Goal: Task Accomplishment & Management: Manage account settings

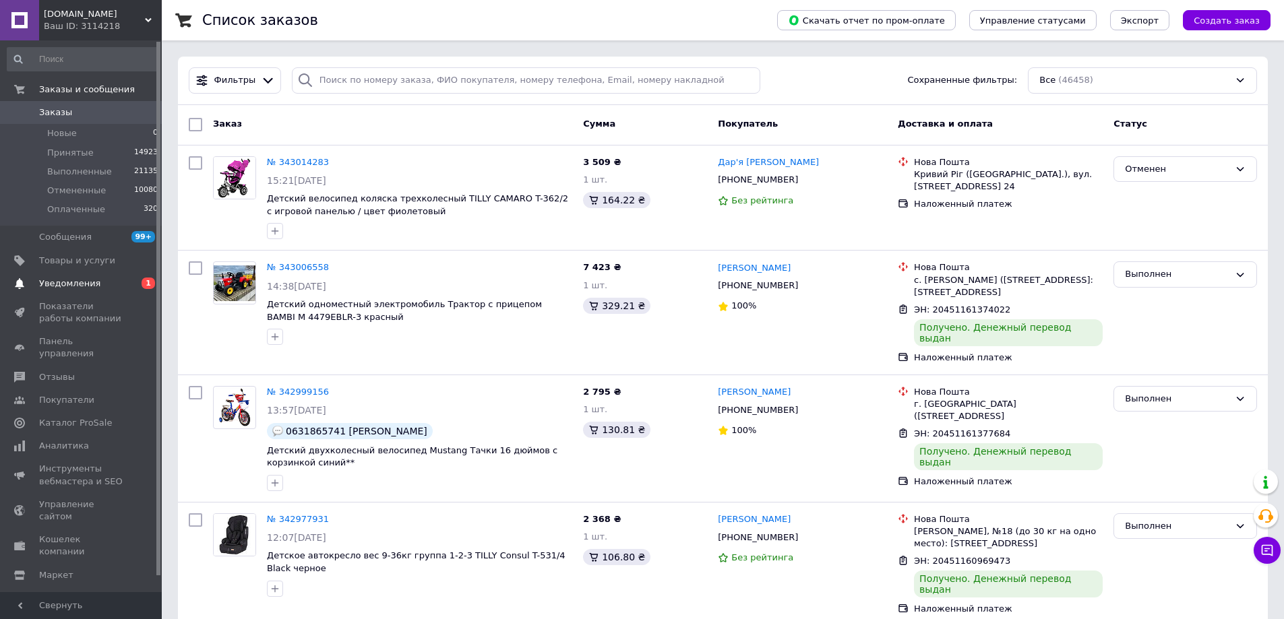
click at [79, 285] on span "Уведомления" at bounding box center [69, 284] width 61 height 12
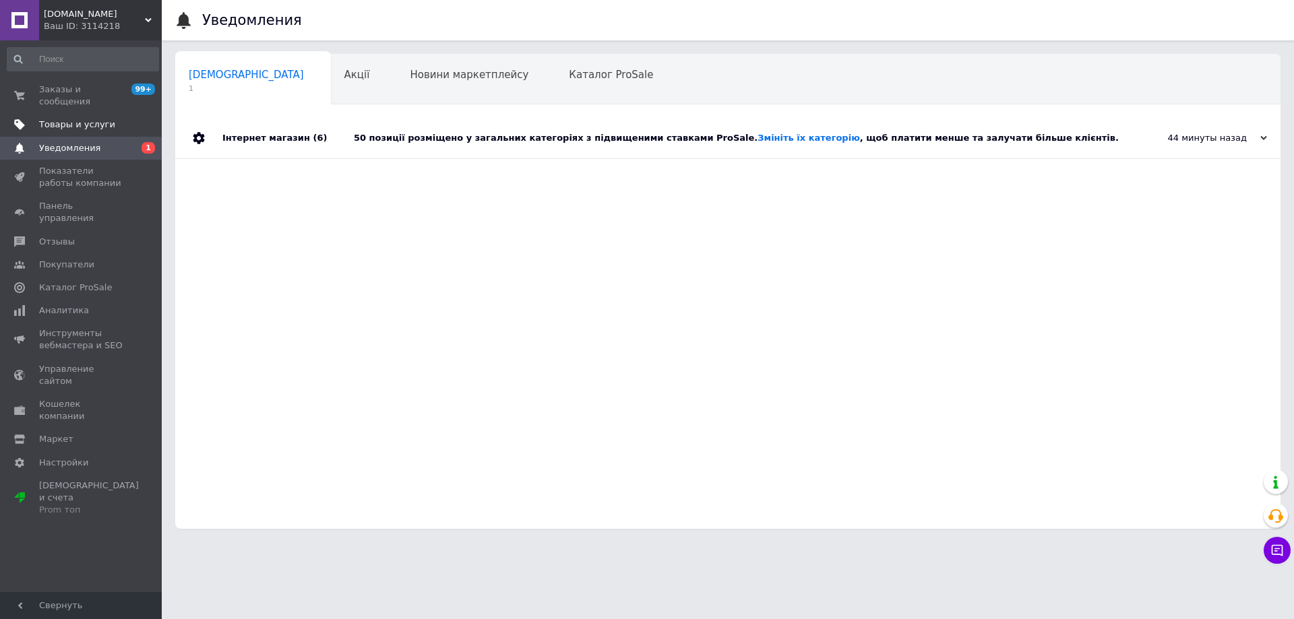
click at [70, 119] on span "Товары и услуги" at bounding box center [77, 125] width 76 height 12
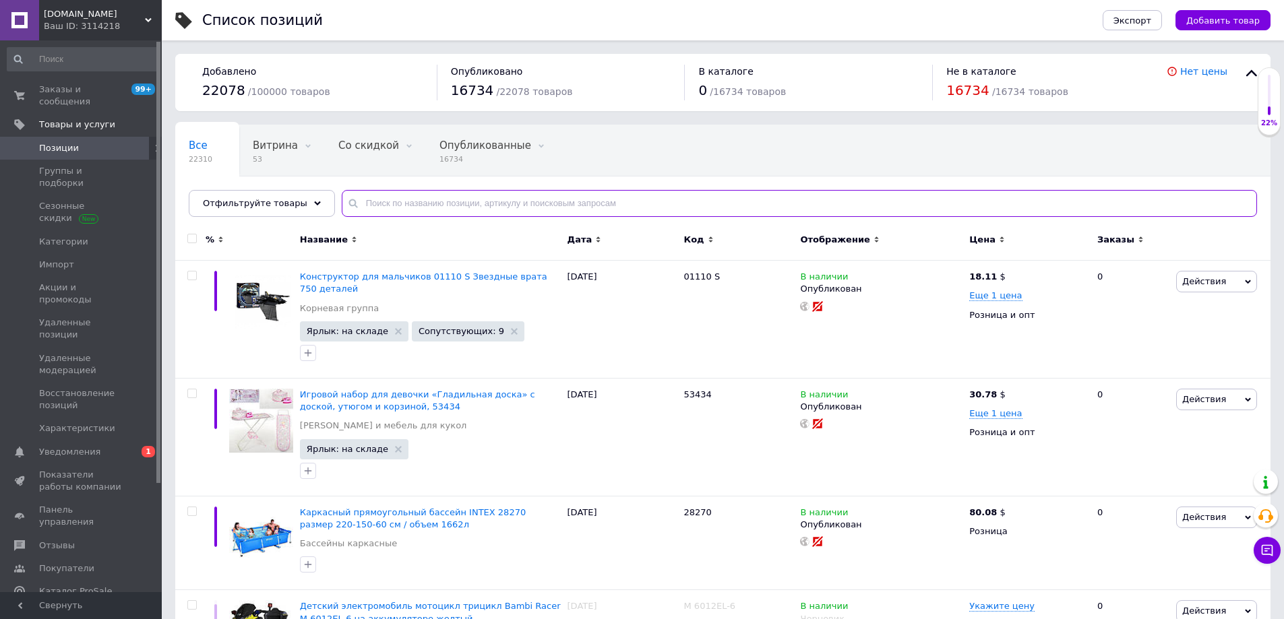
click at [379, 210] on input "text" at bounding box center [799, 203] width 915 height 27
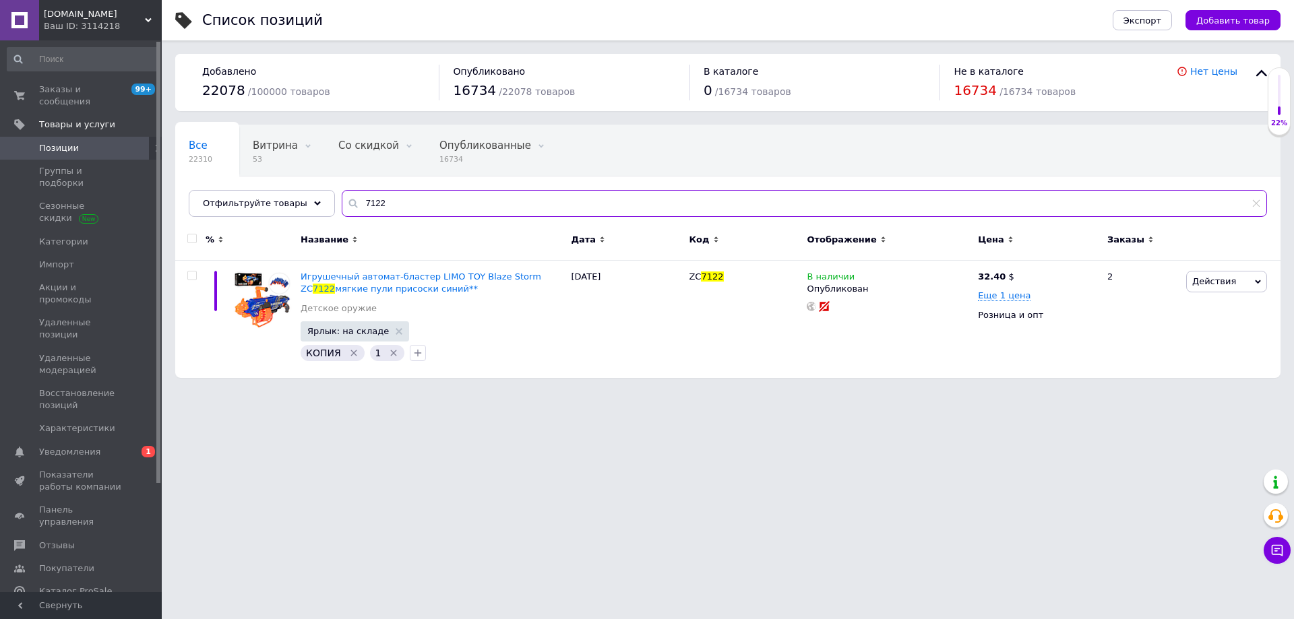
drag, startPoint x: 380, startPoint y: 200, endPoint x: 235, endPoint y: 224, distance: 147.6
click at [235, 224] on div "Все 22310 Витрина 53 Удалить Редактировать Со скидкой 0 Удалить Редактировать О…" at bounding box center [727, 251] width 1105 height 253
type input "1099"
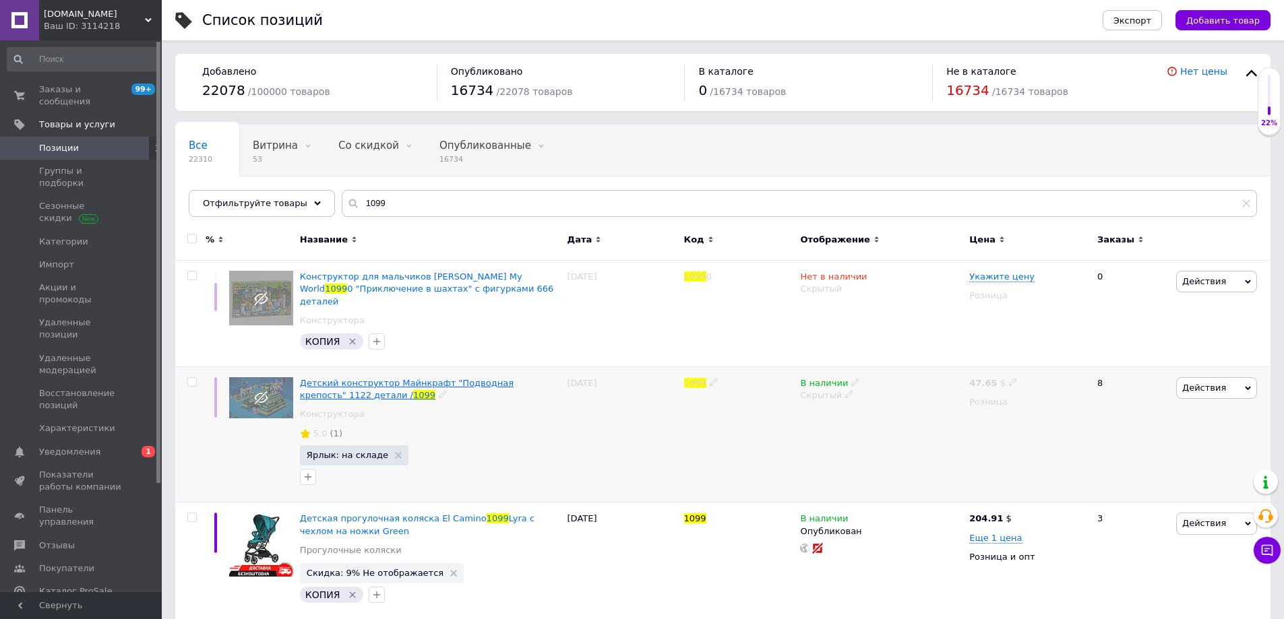
click at [394, 378] on span "Детский конструктор Майнкрафт "Подводная крепость" 1122 детали /" at bounding box center [407, 389] width 214 height 22
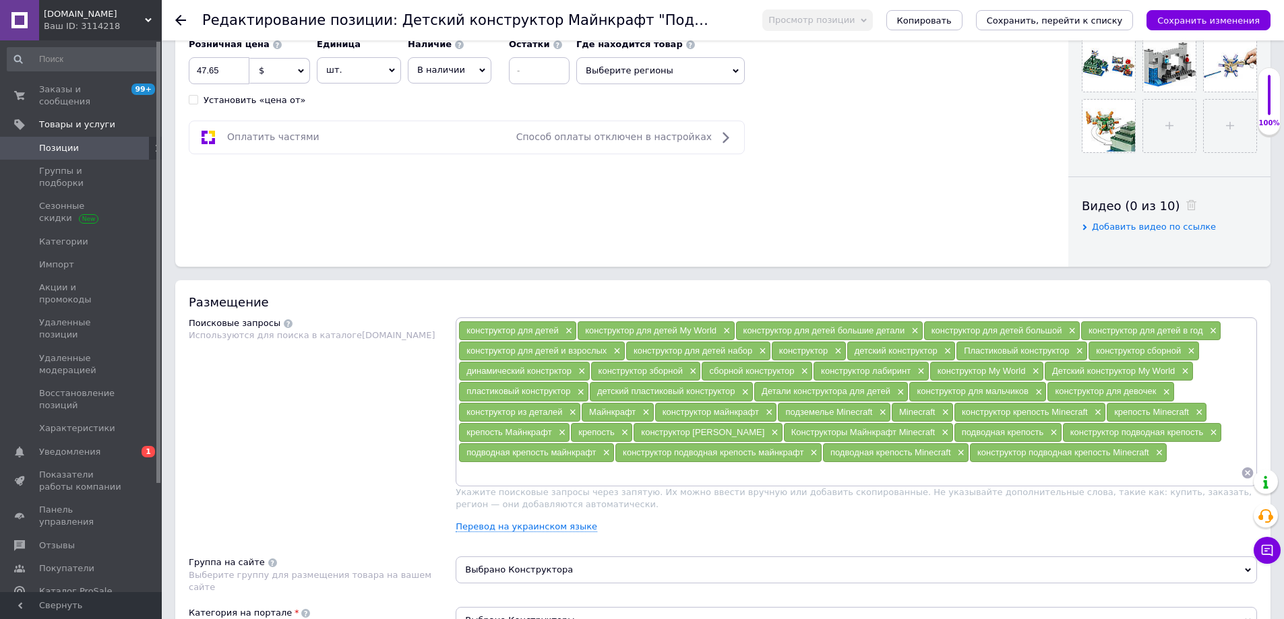
scroll to position [809, 0]
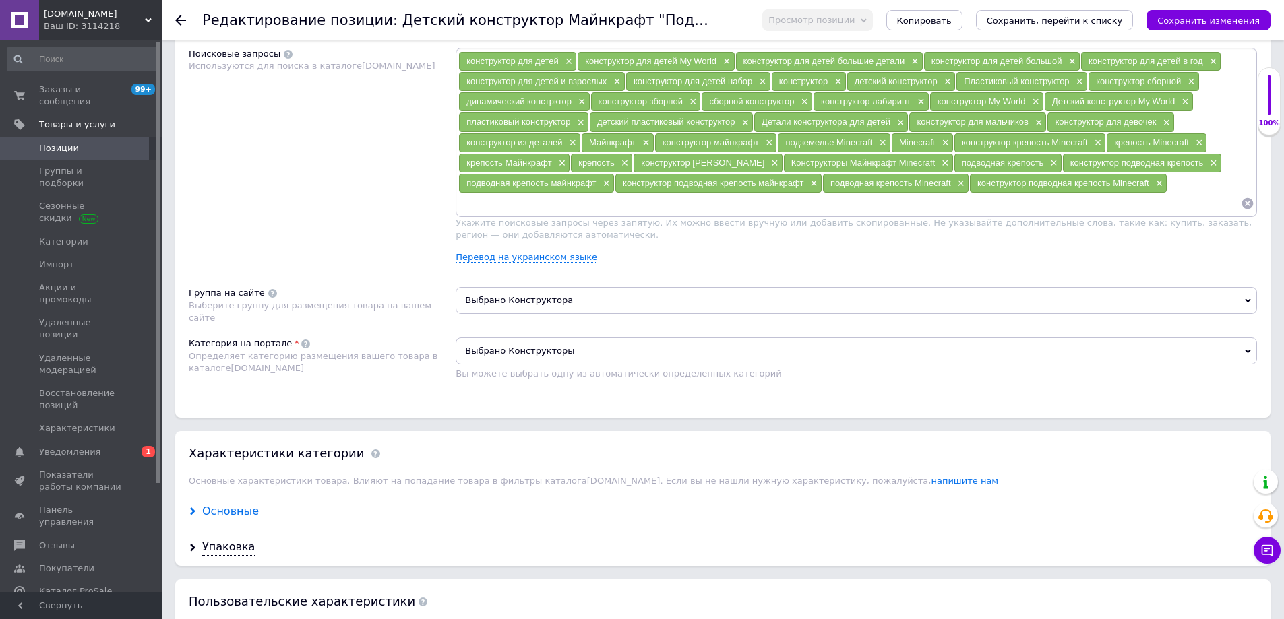
click at [230, 516] on div "Основные" at bounding box center [230, 512] width 57 height 16
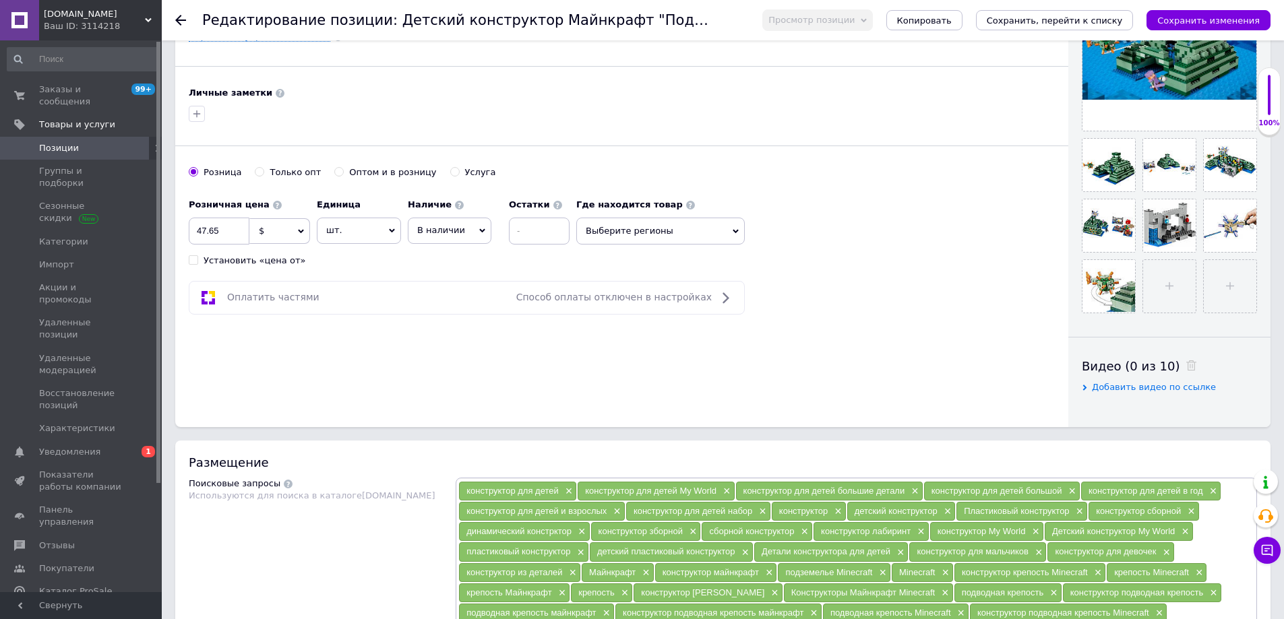
scroll to position [270, 0]
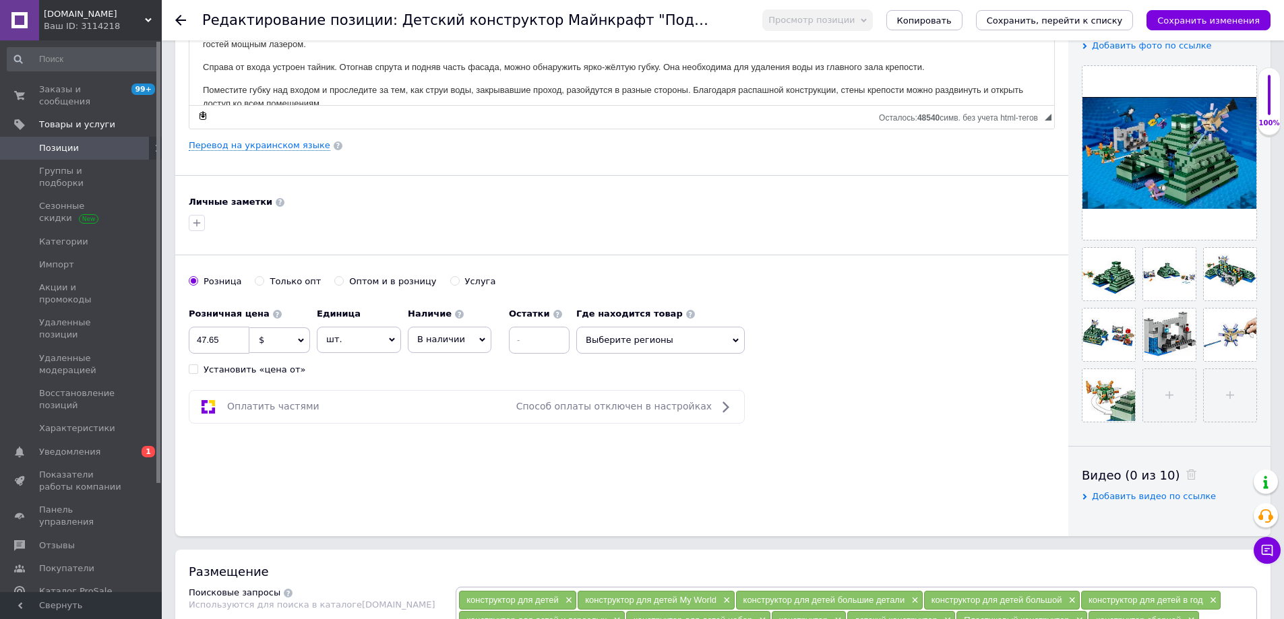
click at [179, 23] on use at bounding box center [180, 20] width 11 height 11
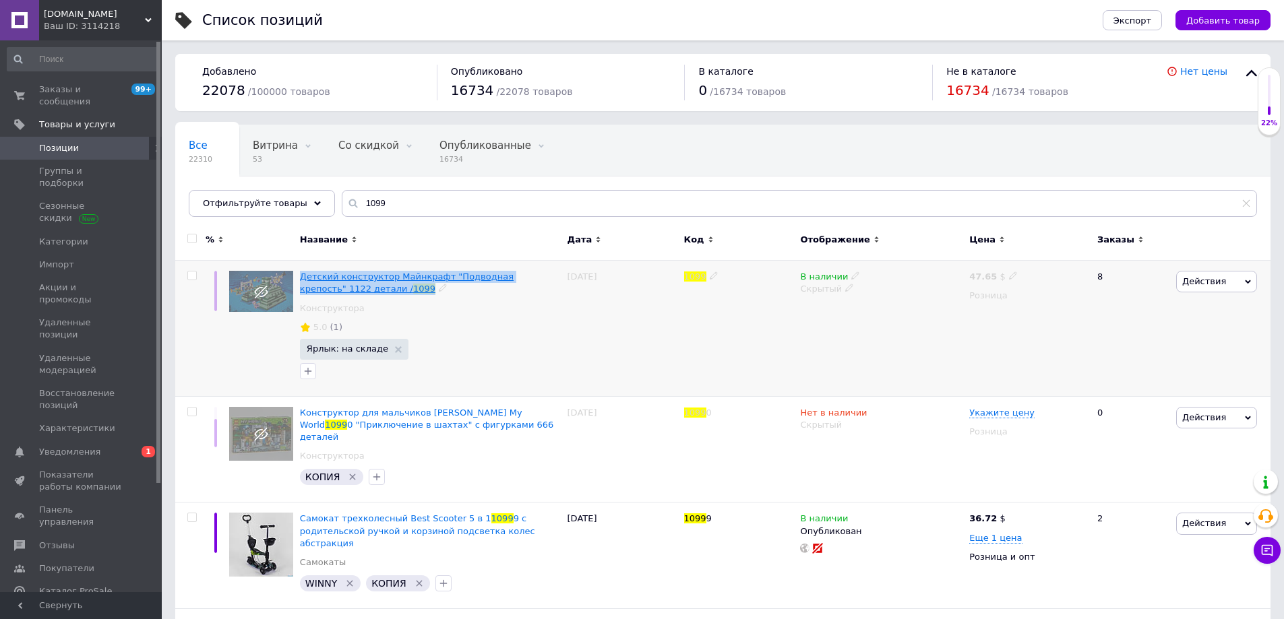
drag, startPoint x: 297, startPoint y: 264, endPoint x: 354, endPoint y: 292, distance: 64.2
click at [354, 292] on div "Детский конструктор Майнкрафт "Подводная крепость" 1122 детали / 1099 Конструкт…" at bounding box center [431, 328] width 268 height 135
copy span "Детский конструктор Майнкрафт "Подводная крепость" 1122 детали / 1099"
click at [78, 94] on span "Заказы и сообщения" at bounding box center [82, 96] width 86 height 24
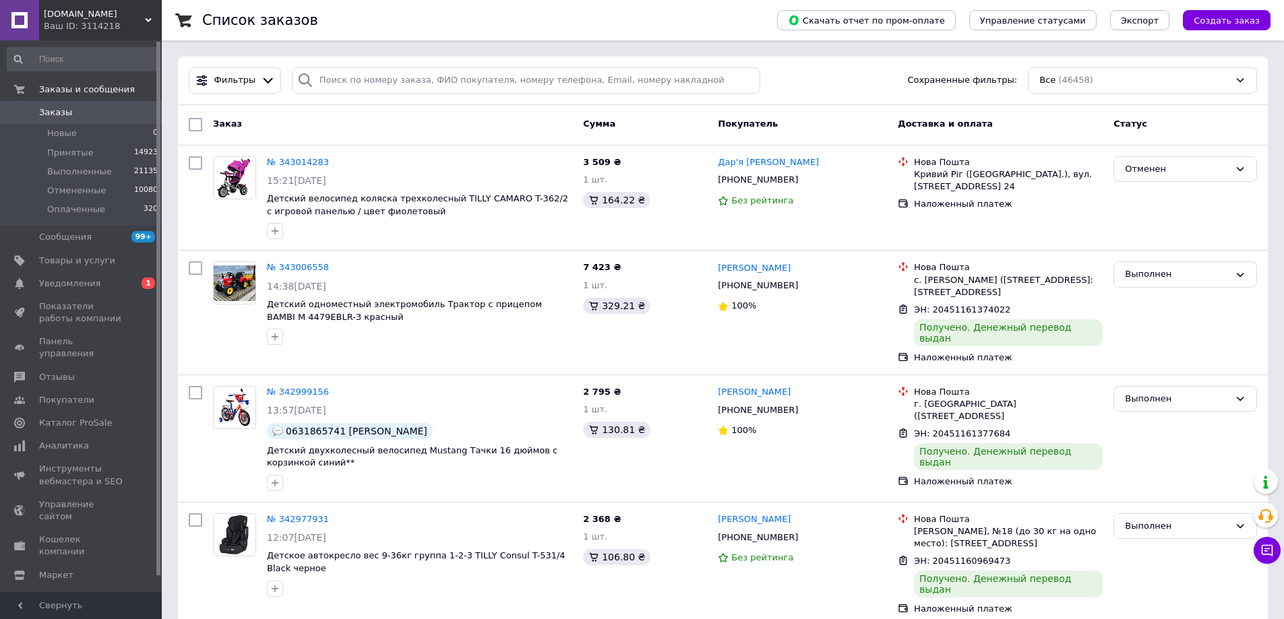
click at [152, 21] on div "Ваш ID: 3114218" at bounding box center [103, 26] width 118 height 12
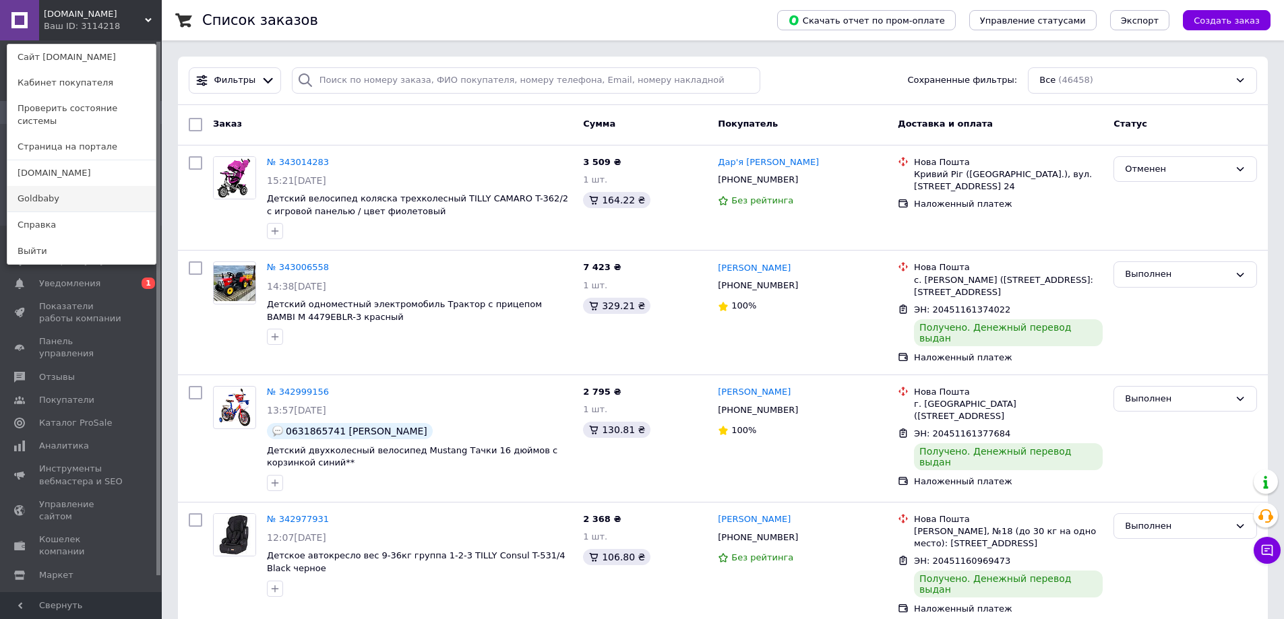
click at [51, 186] on link "Goldbaby" at bounding box center [81, 199] width 148 height 26
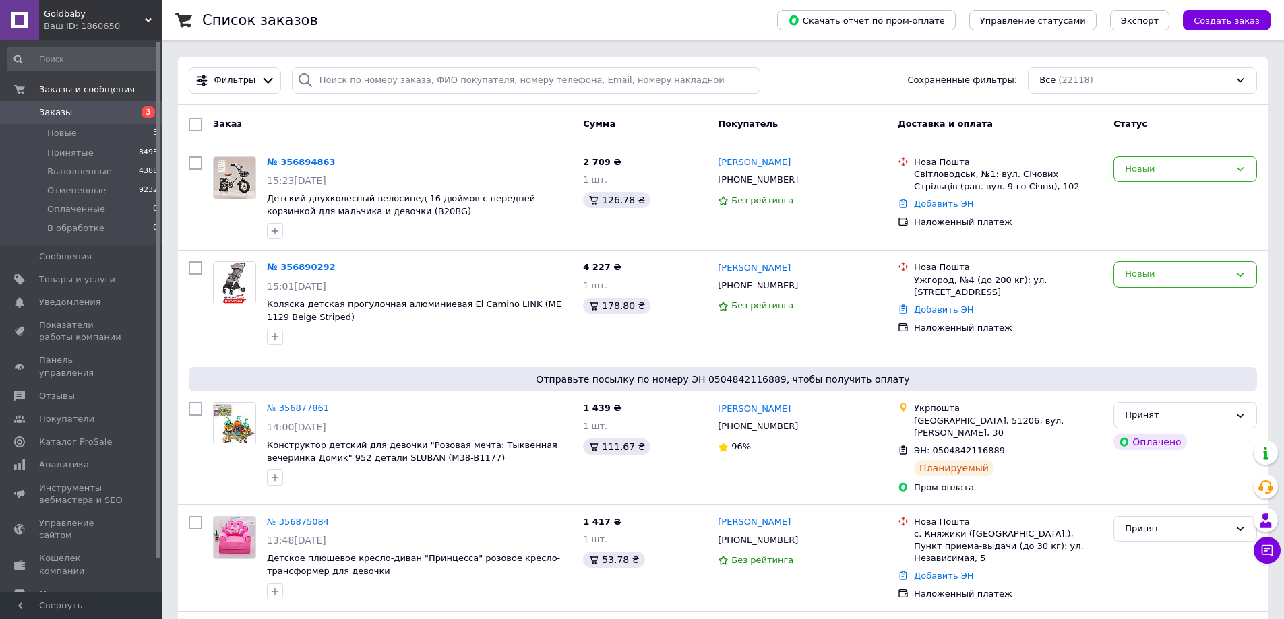
click at [59, 111] on span "Заказы" at bounding box center [55, 112] width 33 height 12
click at [75, 107] on span "Заказы" at bounding box center [82, 112] width 86 height 12
click at [52, 112] on span "Заказы" at bounding box center [55, 112] width 33 height 12
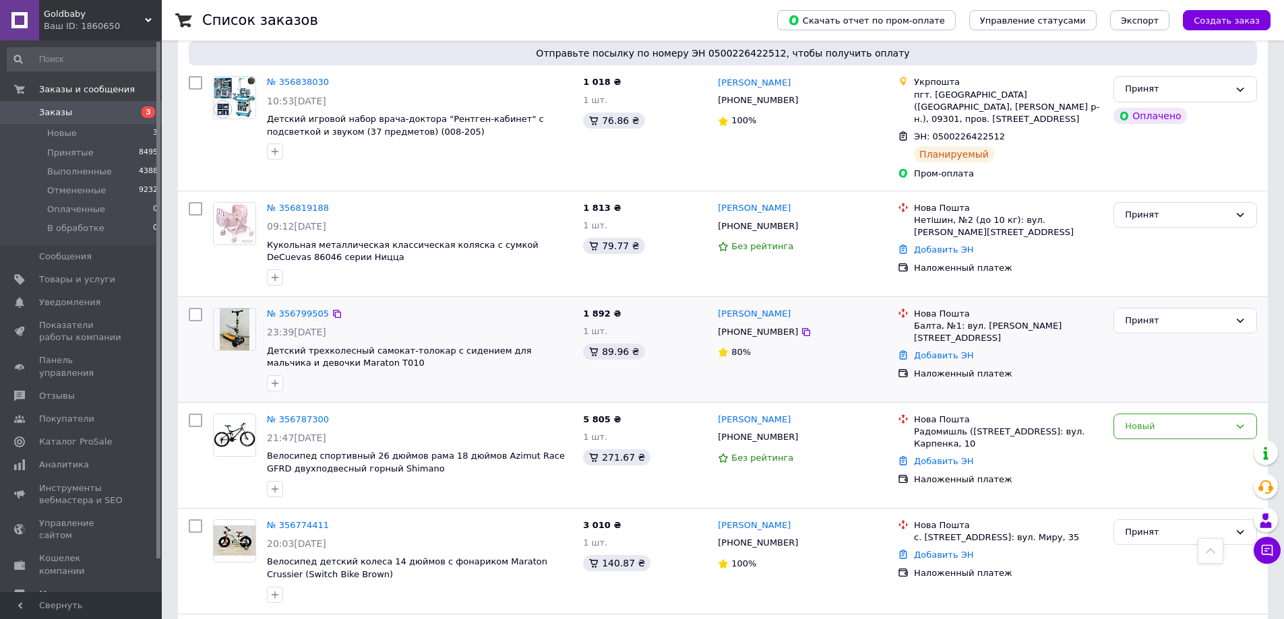
scroll to position [944, 0]
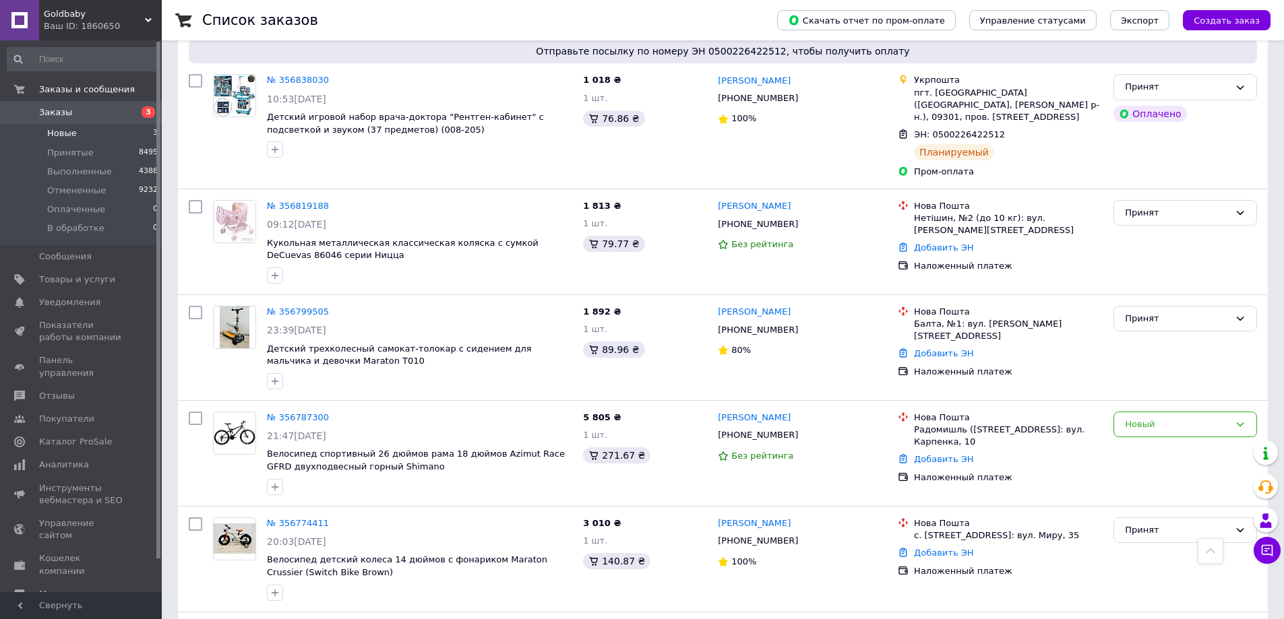
click at [65, 131] on span "Новые" at bounding box center [62, 133] width 30 height 12
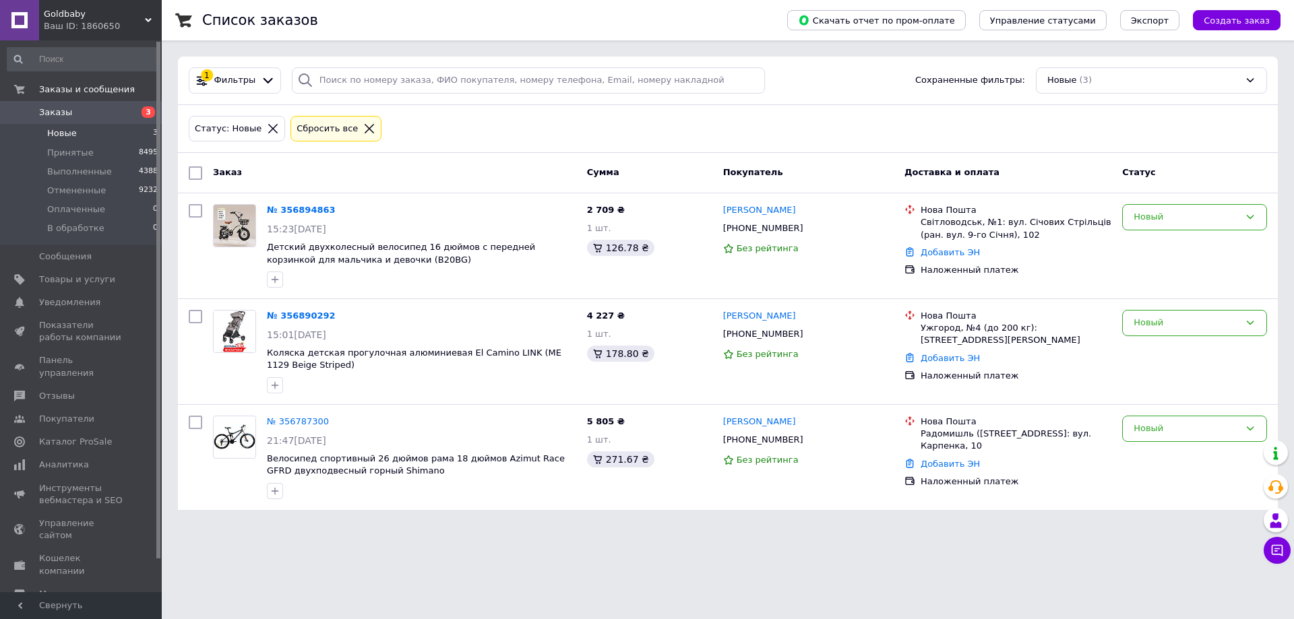
click at [82, 106] on span "Заказы" at bounding box center [82, 112] width 86 height 12
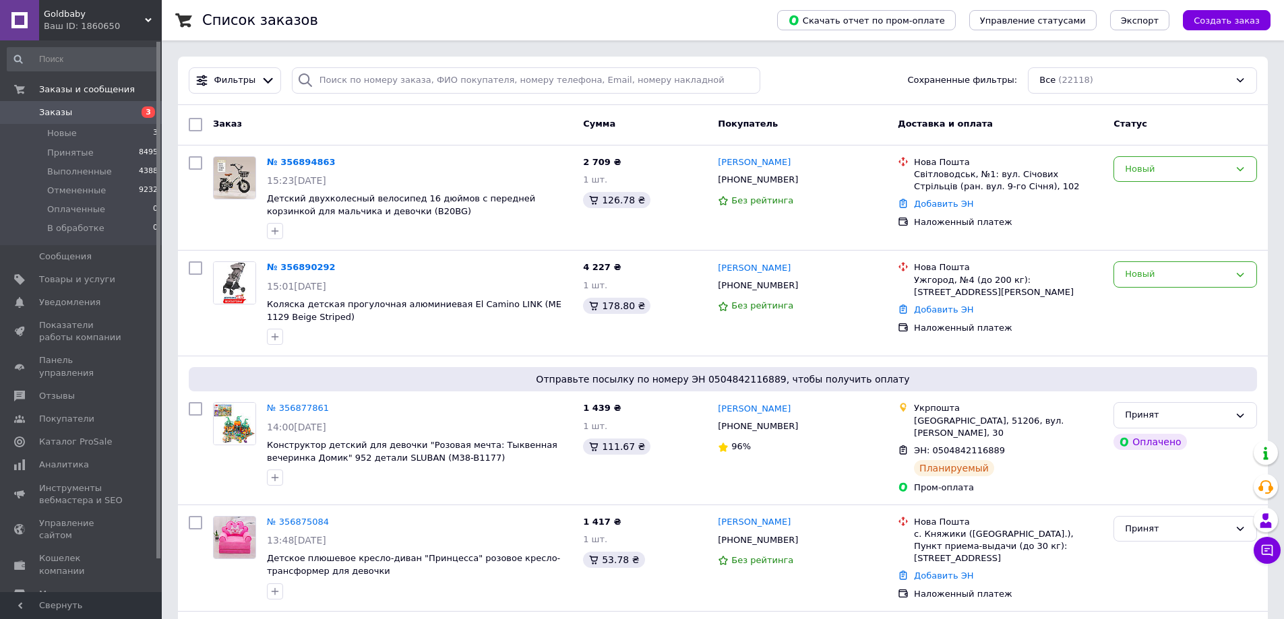
click at [52, 109] on span "Заказы" at bounding box center [55, 112] width 33 height 12
click at [75, 274] on span "Товары и услуги" at bounding box center [77, 280] width 76 height 12
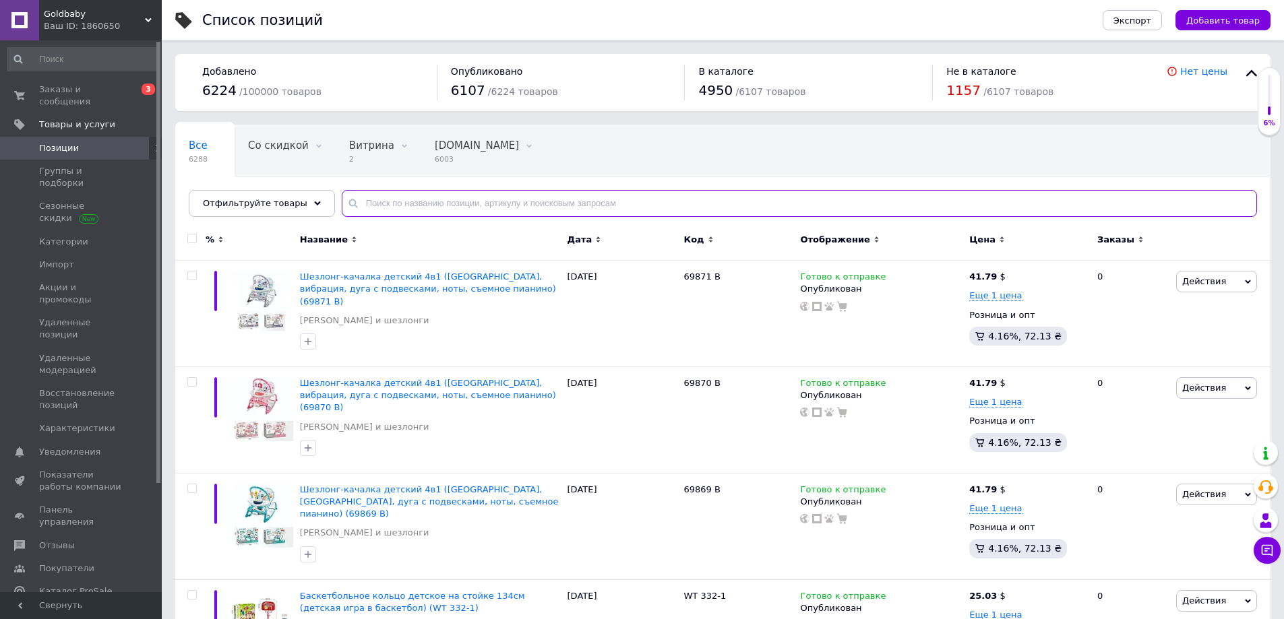
paste input "Квадроцикл HB-EATV1450F-P-2(MP3)"
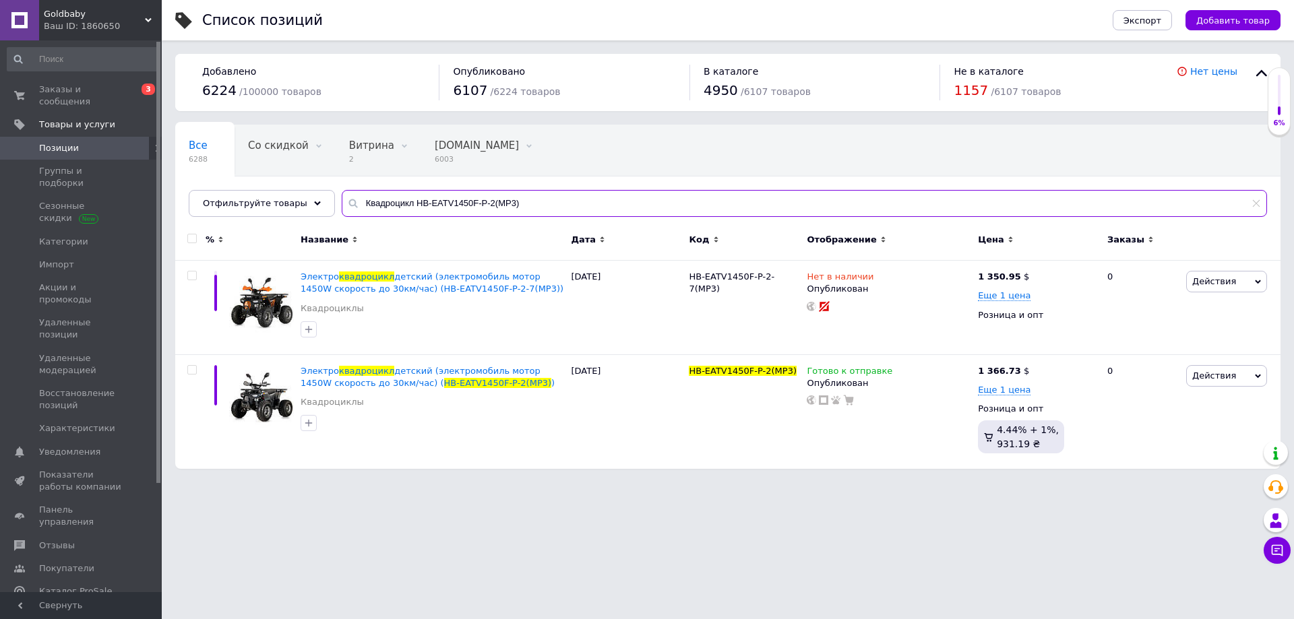
type input "Квадроцикл HB-EATV1450F-P-2(MP3)"
click at [1032, 372] on icon at bounding box center [1036, 370] width 8 height 8
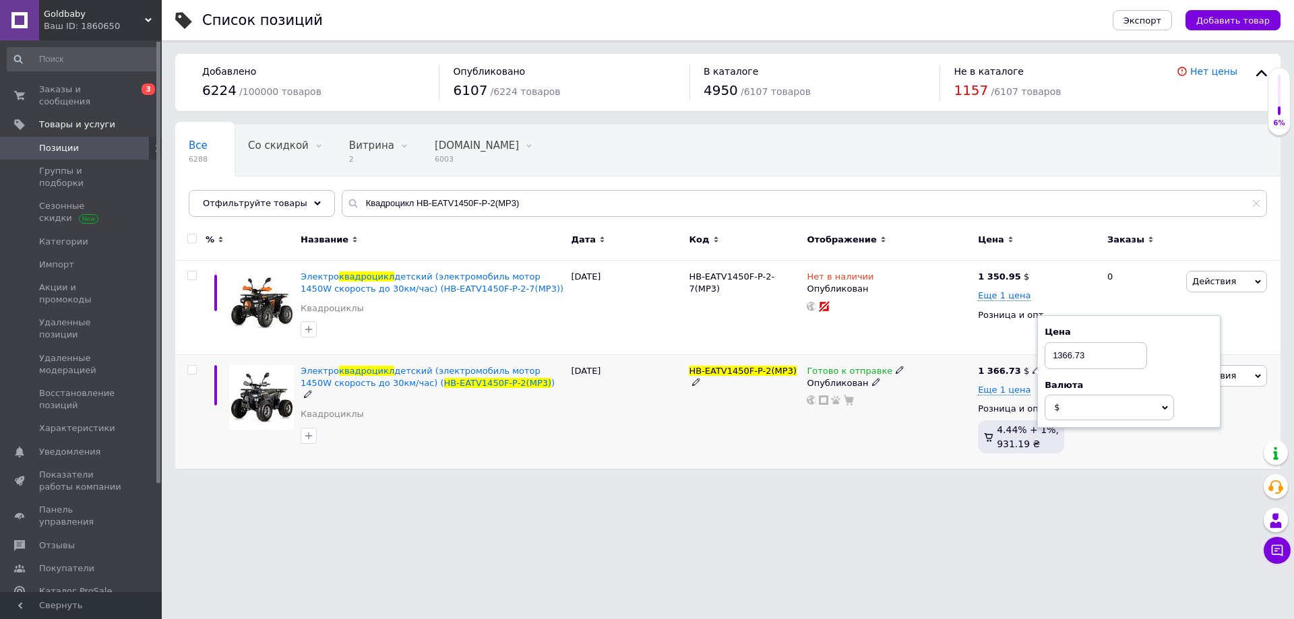
drag, startPoint x: 1082, startPoint y: 358, endPoint x: 1030, endPoint y: 360, distance: 51.3
click at [1030, 360] on div "1 366.73 $ Цена 1366.73 Валюта $ € CHF ₴ £ ¥ PLN ₸ MDL HUF KGS CN¥ TRY ₩ lei Ещ…" at bounding box center [1037, 411] width 125 height 114
type input "1386.73"
click at [1003, 388] on span "Еще 1 цена" at bounding box center [1004, 390] width 53 height 11
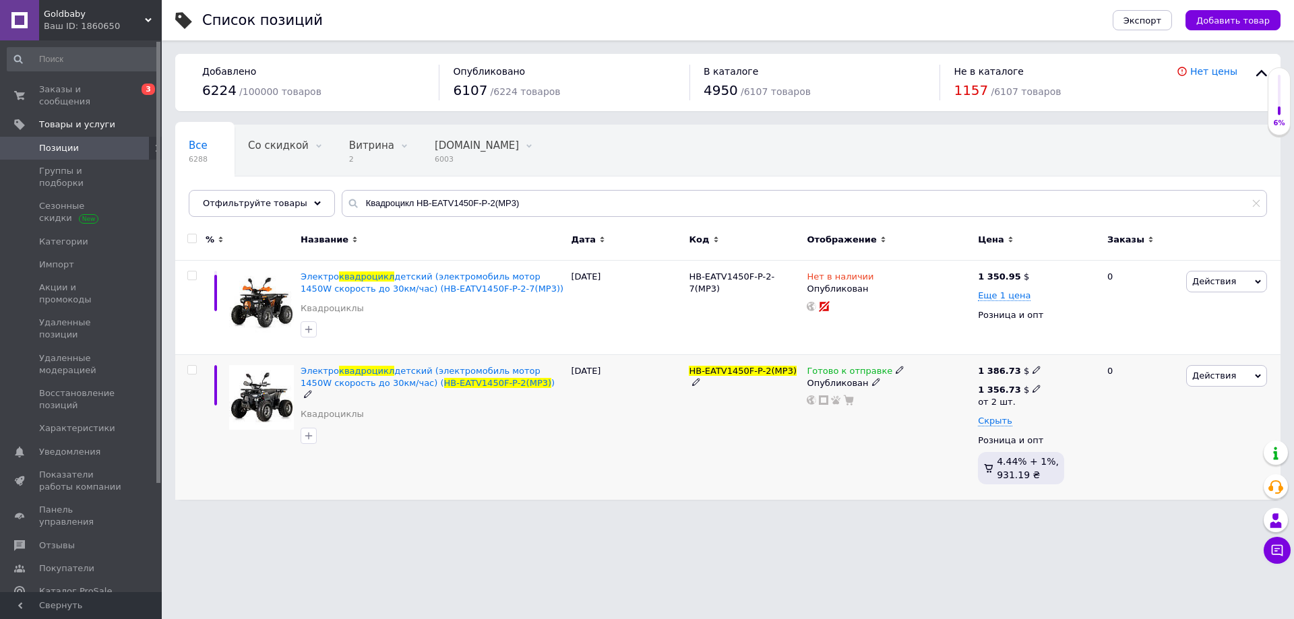
click at [1032, 389] on use at bounding box center [1035, 388] width 7 height 7
drag, startPoint x: 1082, startPoint y: 359, endPoint x: 1025, endPoint y: 365, distance: 57.5
click at [1025, 365] on div "1 386.73 $ 1 356.73 $ от 2 шт. Цена 1356.73 Валюта $ € CHF ₴ £ ¥ PLN ₸ MDL HUF …" at bounding box center [1037, 427] width 118 height 125
type input "1366.73"
click at [820, 431] on div "Готово к отправке Опубликован" at bounding box center [888, 427] width 171 height 146
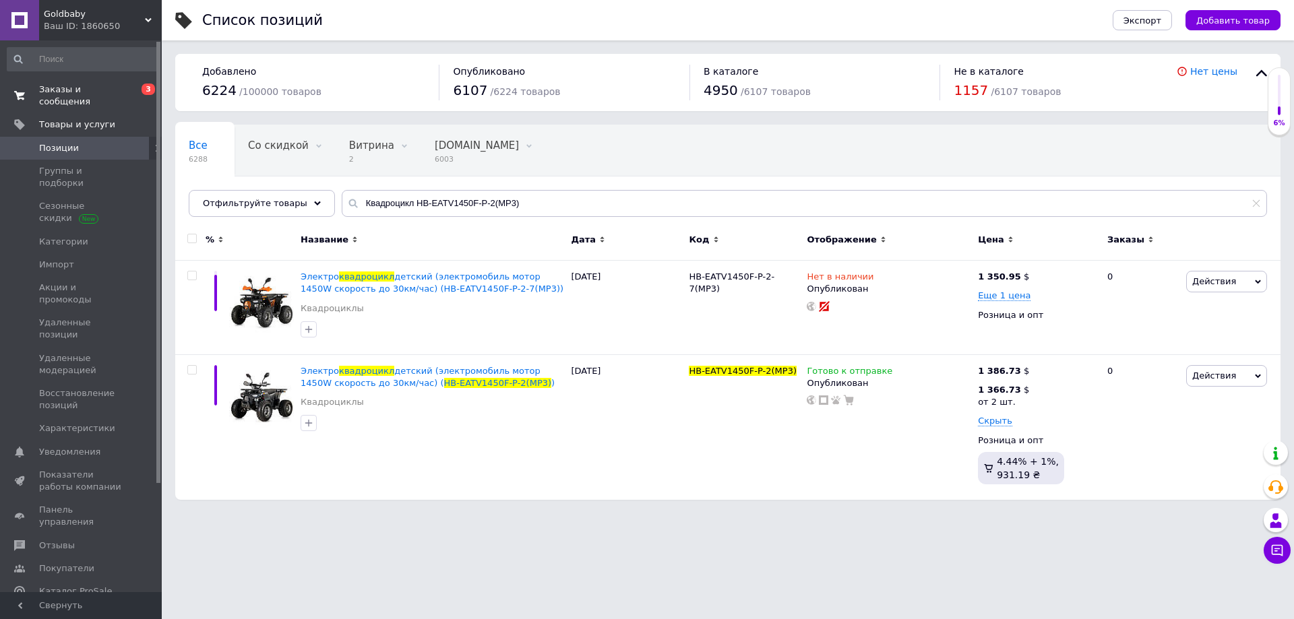
click at [84, 88] on span "Заказы и сообщения" at bounding box center [82, 96] width 86 height 24
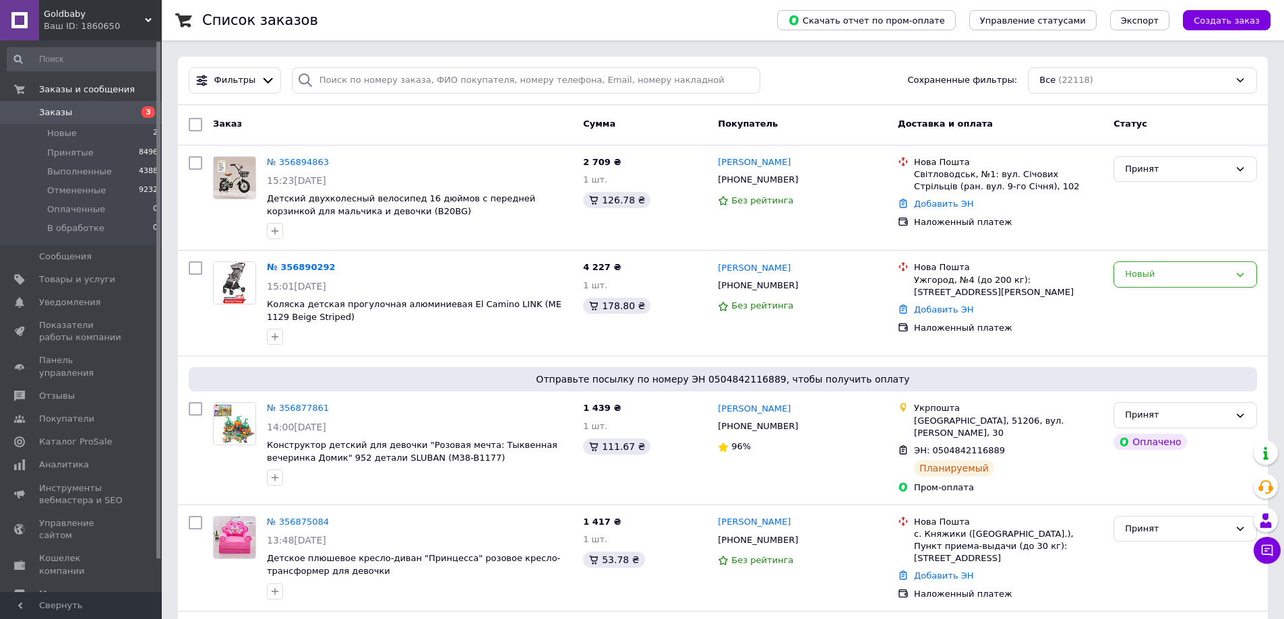
click at [78, 121] on link "Заказы 3" at bounding box center [83, 112] width 166 height 23
click at [66, 106] on span "Заказы" at bounding box center [55, 112] width 33 height 12
click at [62, 134] on span "Новые" at bounding box center [62, 133] width 30 height 12
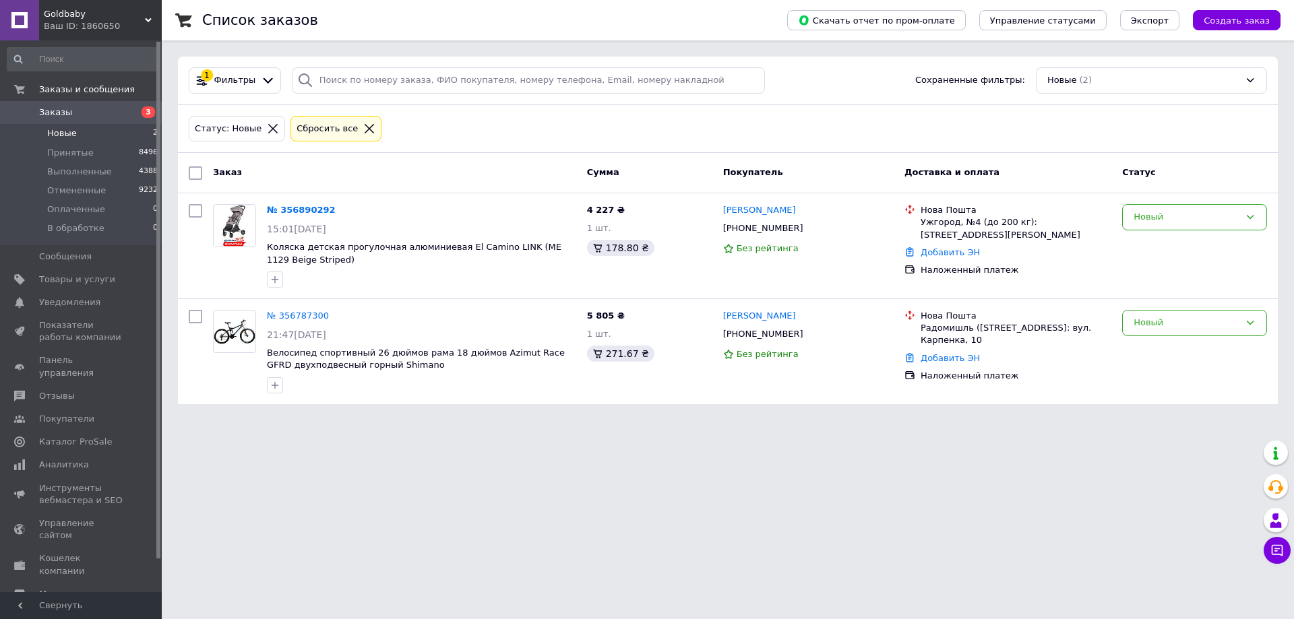
click at [60, 115] on span "Заказы" at bounding box center [55, 112] width 33 height 12
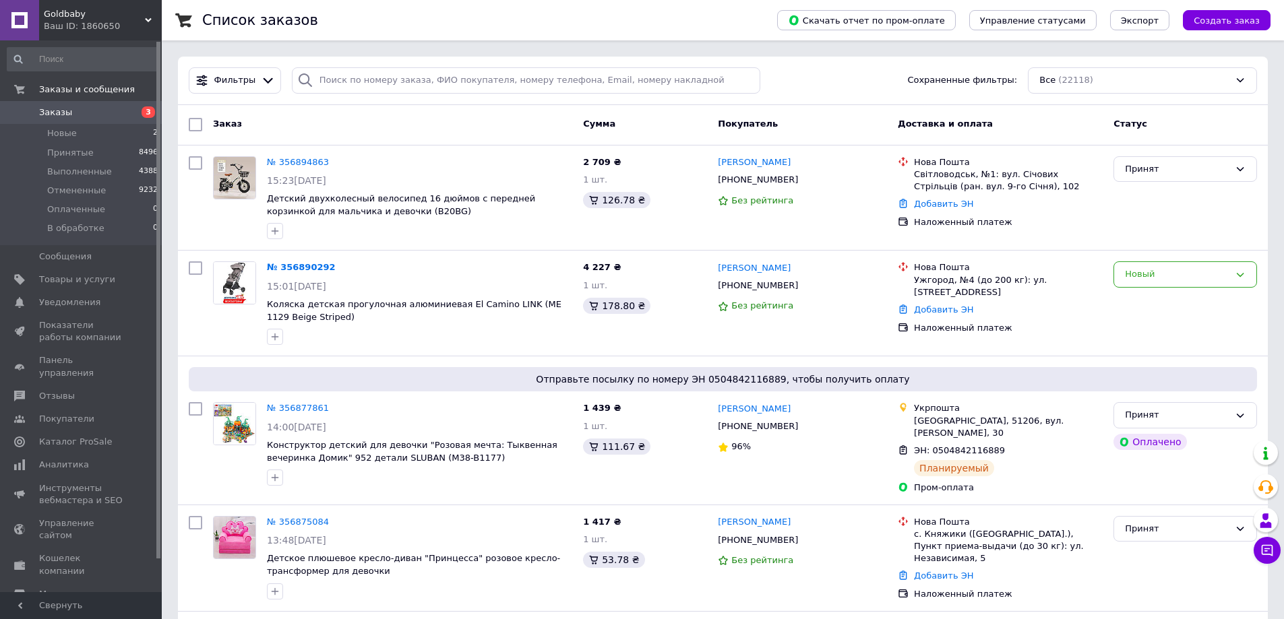
click at [113, 117] on span "Заказы" at bounding box center [82, 112] width 86 height 12
click at [1274, 549] on span "2" at bounding box center [1274, 543] width 12 height 12
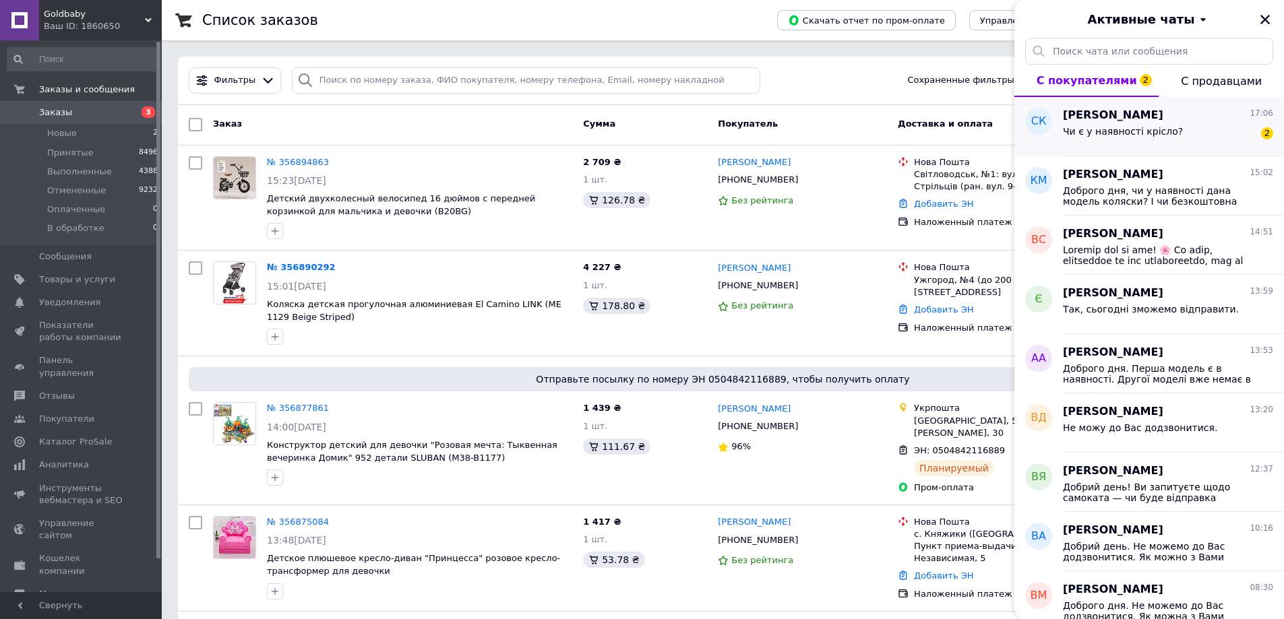
click at [1200, 135] on div "Чи є у наявності крісло? 2" at bounding box center [1168, 134] width 210 height 22
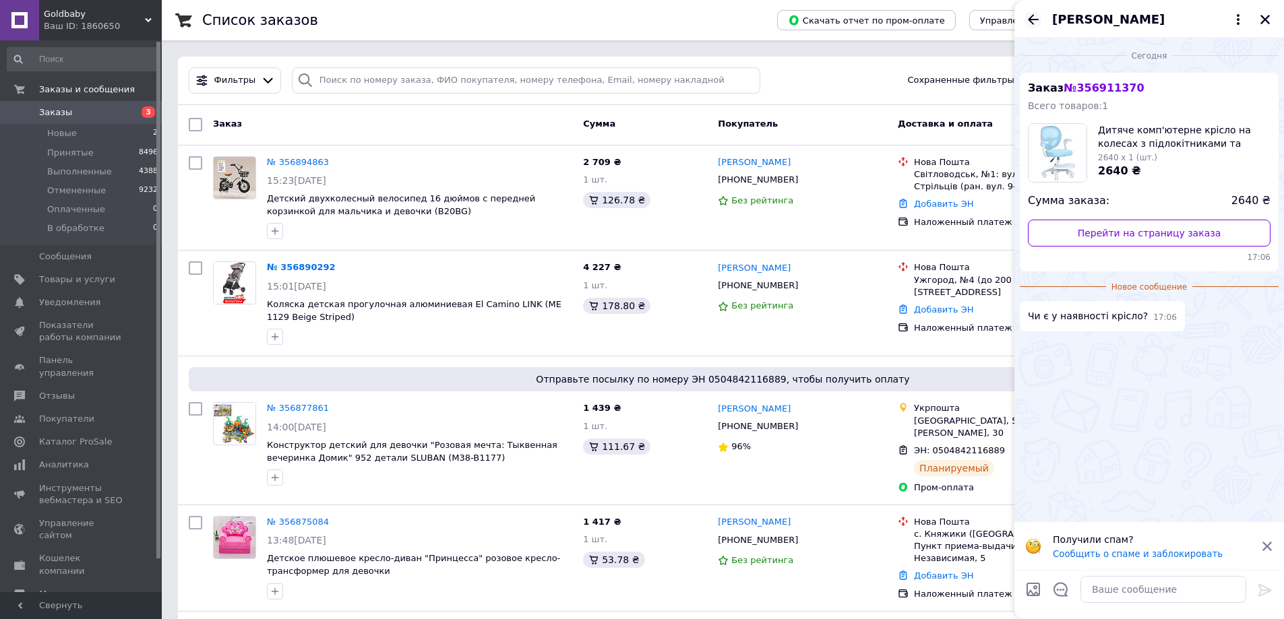
click at [1038, 18] on icon "Назад" at bounding box center [1033, 19] width 16 height 16
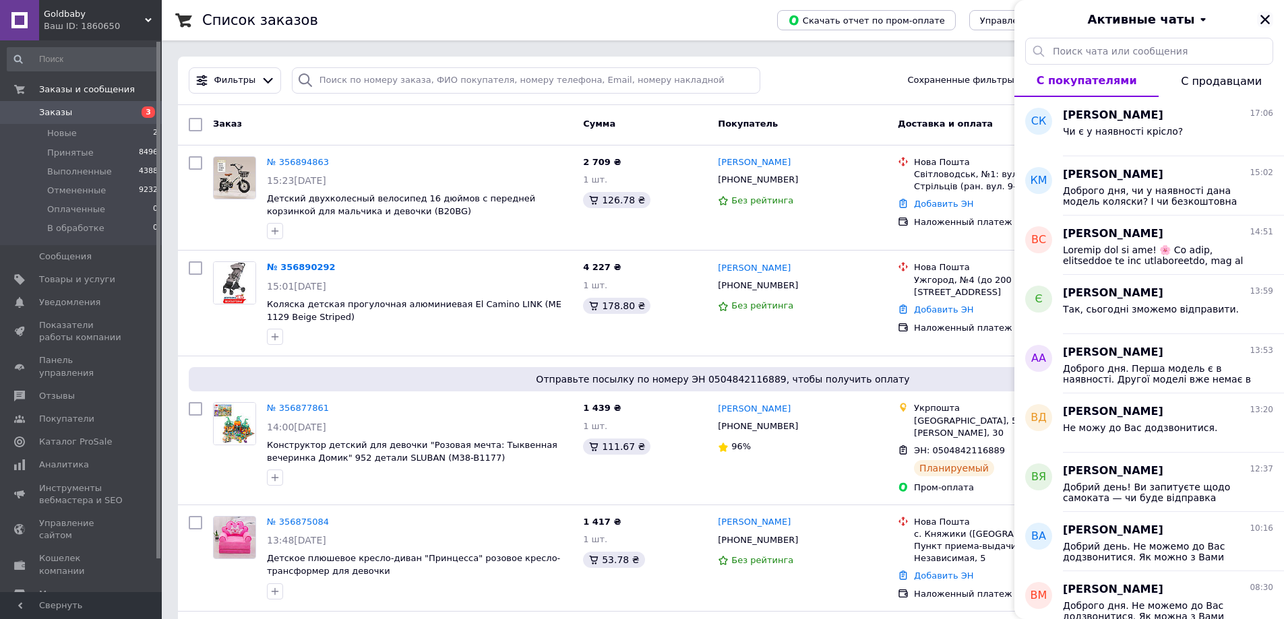
click at [1268, 20] on icon "Закрыть" at bounding box center [1265, 19] width 12 height 12
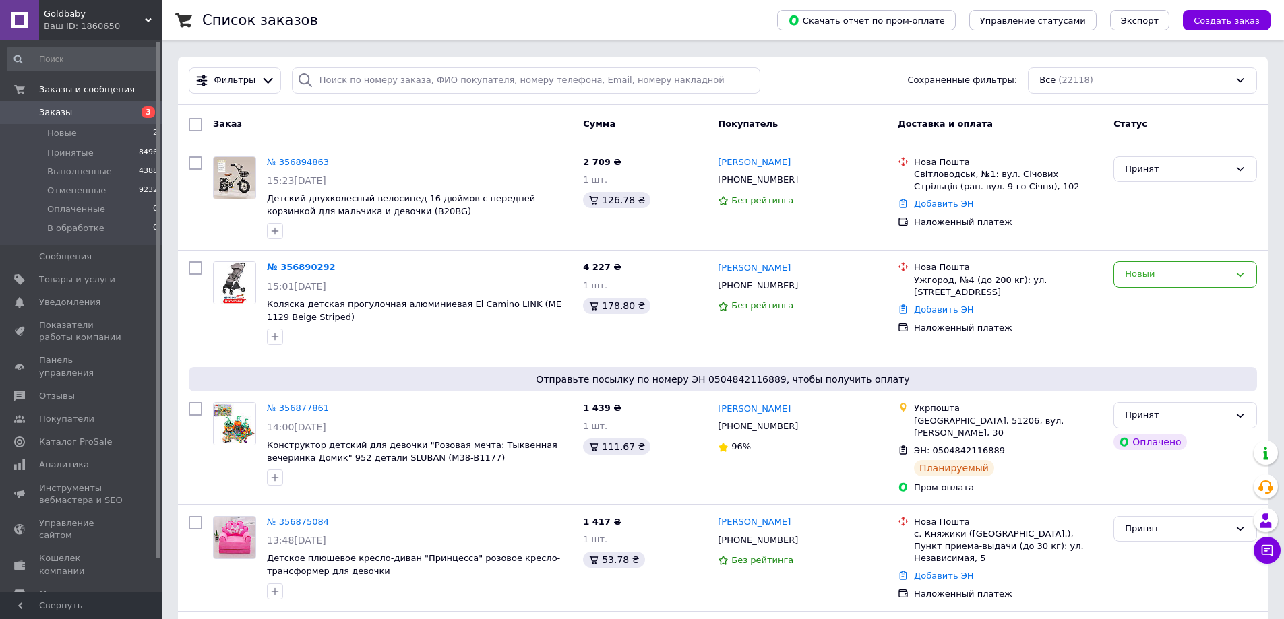
click at [102, 107] on span "Заказы" at bounding box center [82, 112] width 86 height 12
